Goal: Task Accomplishment & Management: Manage account settings

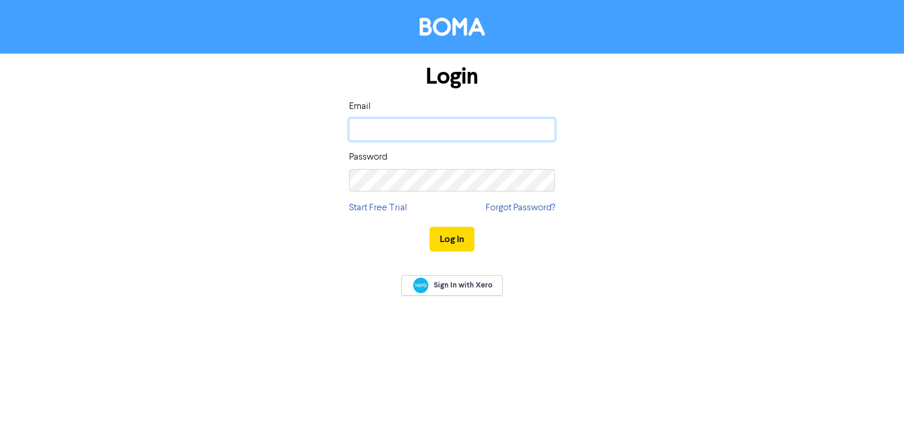
type input "[PERSON_NAME][EMAIL_ADDRESS][PERSON_NAME][DOMAIN_NAME]"
drag, startPoint x: 696, startPoint y: 292, endPoint x: 586, endPoint y: 269, distance: 111.8
click at [696, 292] on div "Sign In with Xero" at bounding box center [452, 286] width 904 height 46
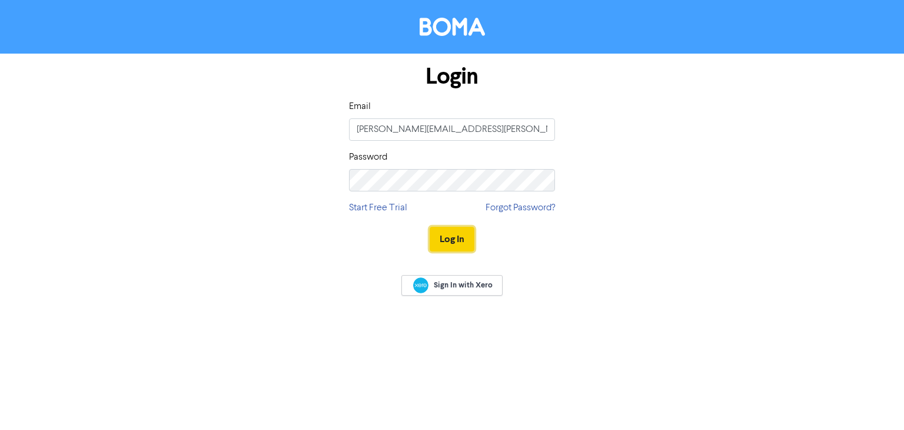
click at [451, 238] on button "Log In" at bounding box center [452, 239] width 45 height 25
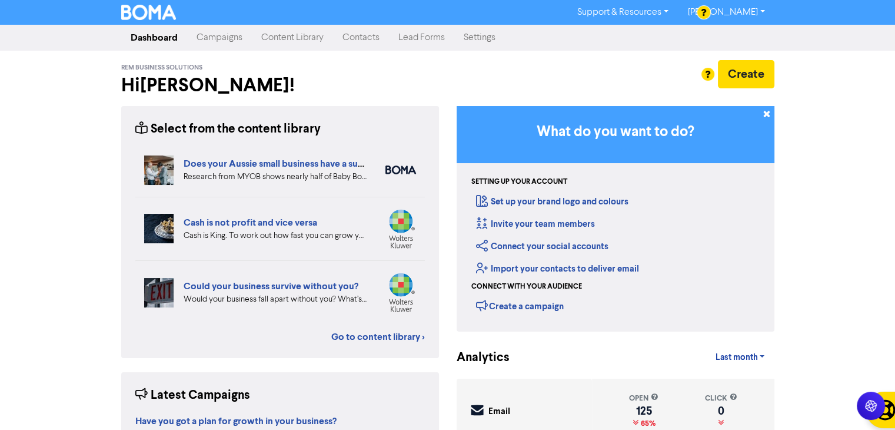
click at [294, 31] on link "Content Library" at bounding box center [292, 38] width 81 height 24
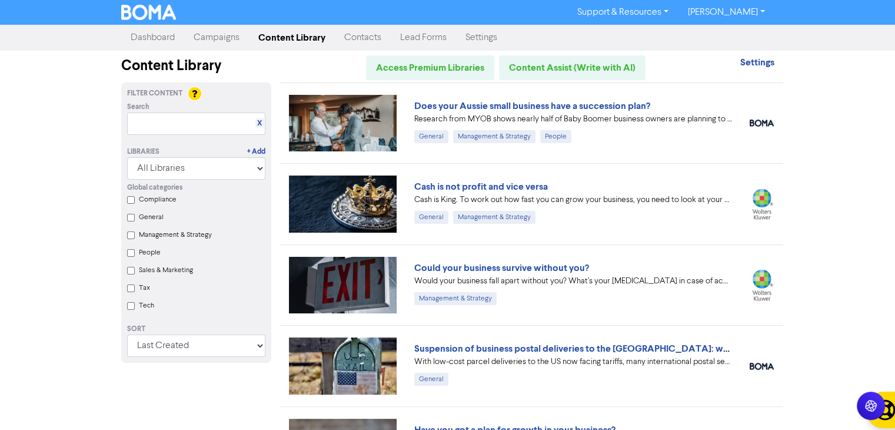
click at [231, 38] on link "Campaigns" at bounding box center [216, 38] width 65 height 24
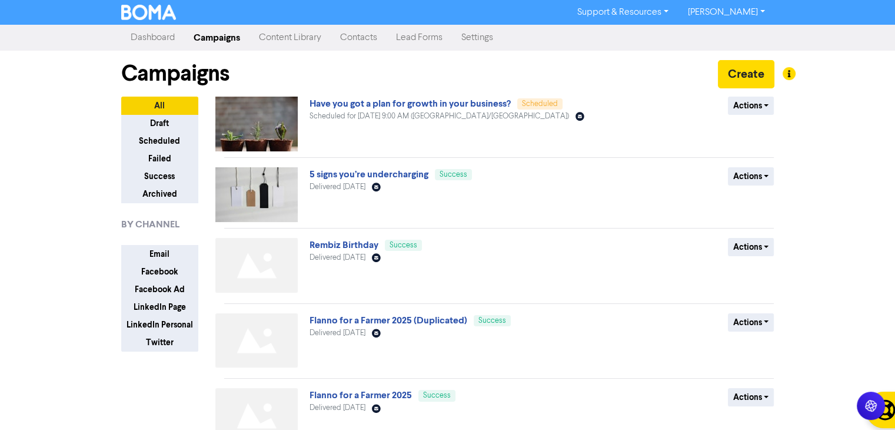
click at [739, 14] on link "[PERSON_NAME]" at bounding box center [726, 12] width 96 height 19
click at [737, 32] on button "Log Out" at bounding box center [724, 35] width 93 height 14
